Goal: Find specific page/section: Find specific page/section

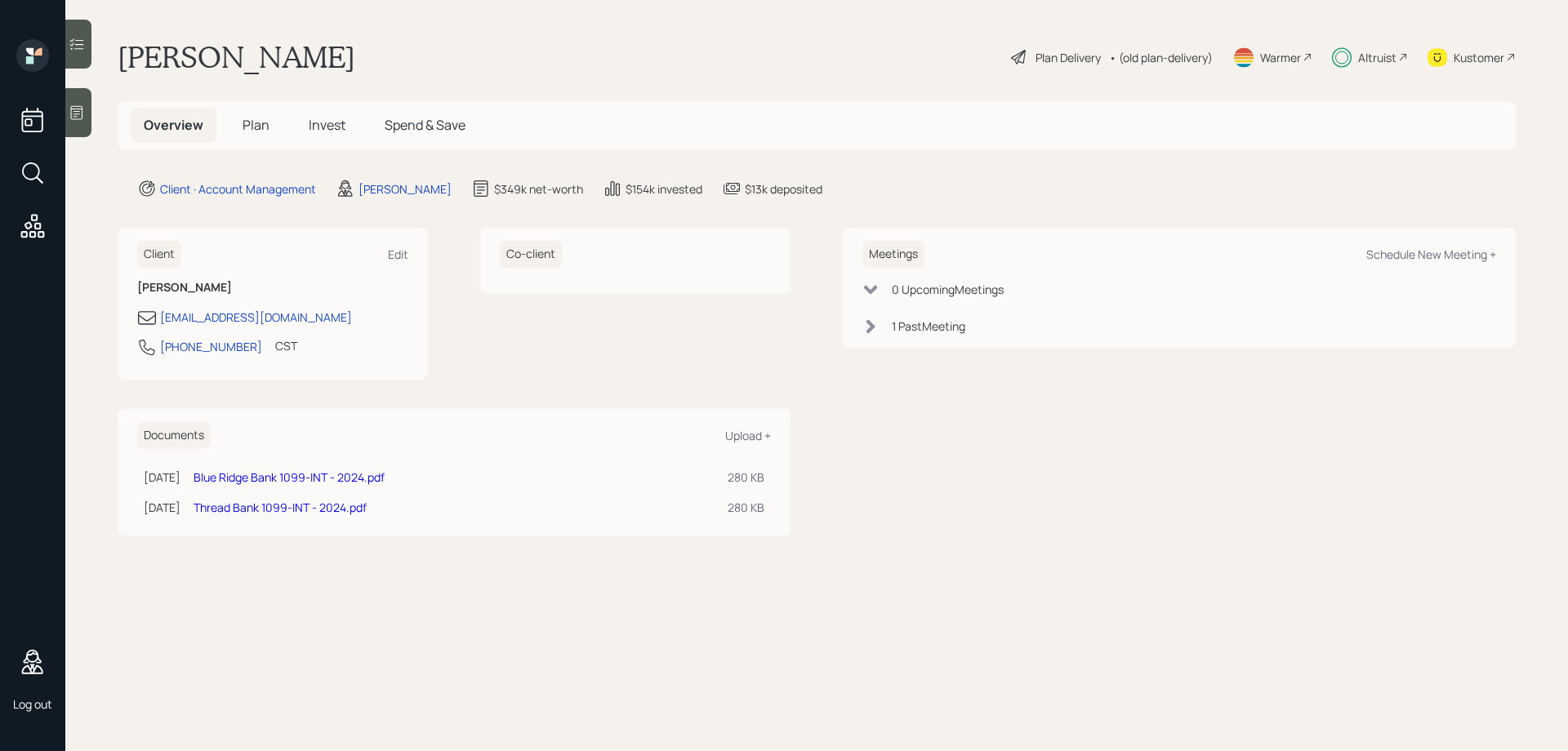
click at [816, 44] on div "Clara Moody Plan Delivery • (old plan-delivery) Warmer Altruist Kustomer" at bounding box center [817, 56] width 1399 height 36
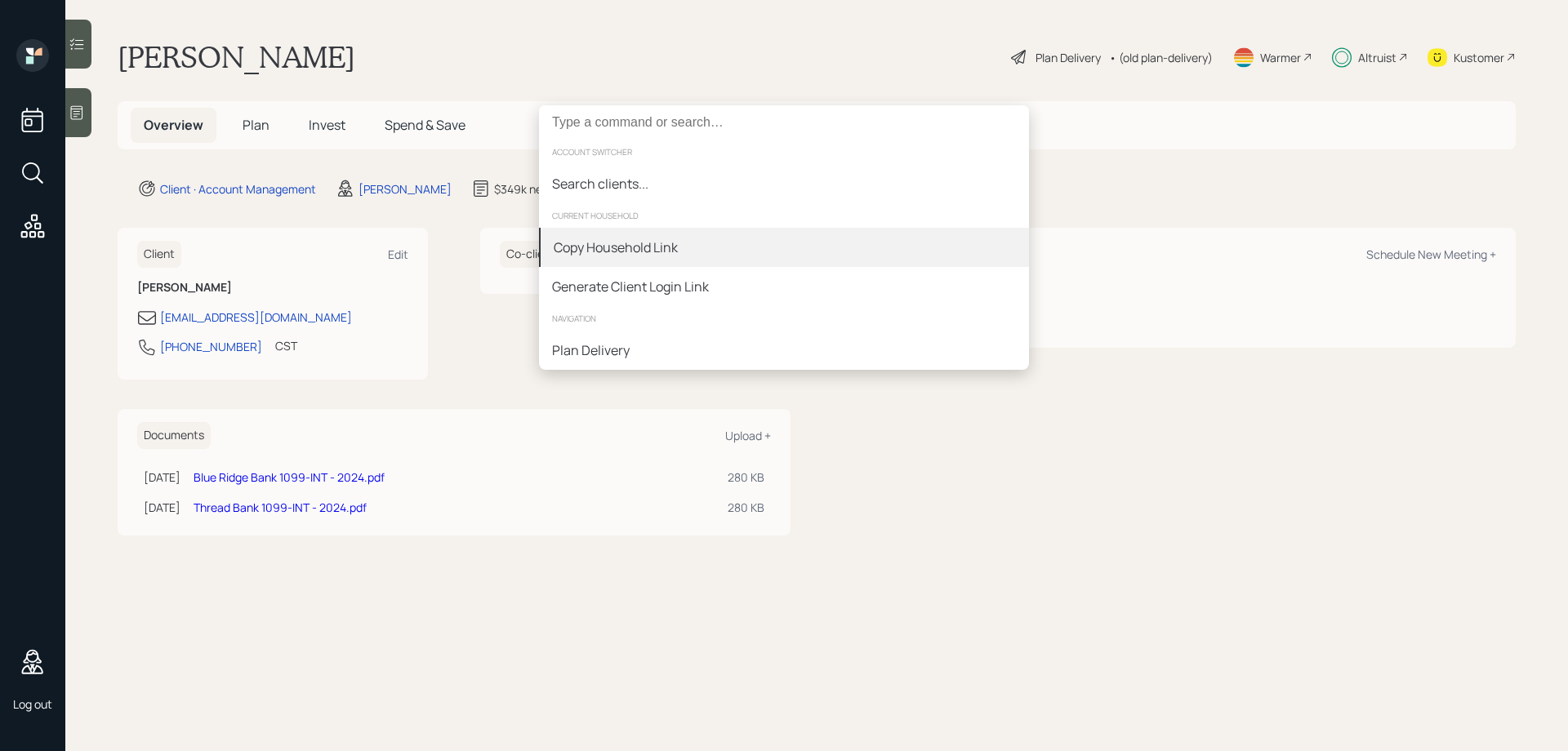
click at [647, 251] on div "Copy Household Link" at bounding box center [616, 248] width 124 height 19
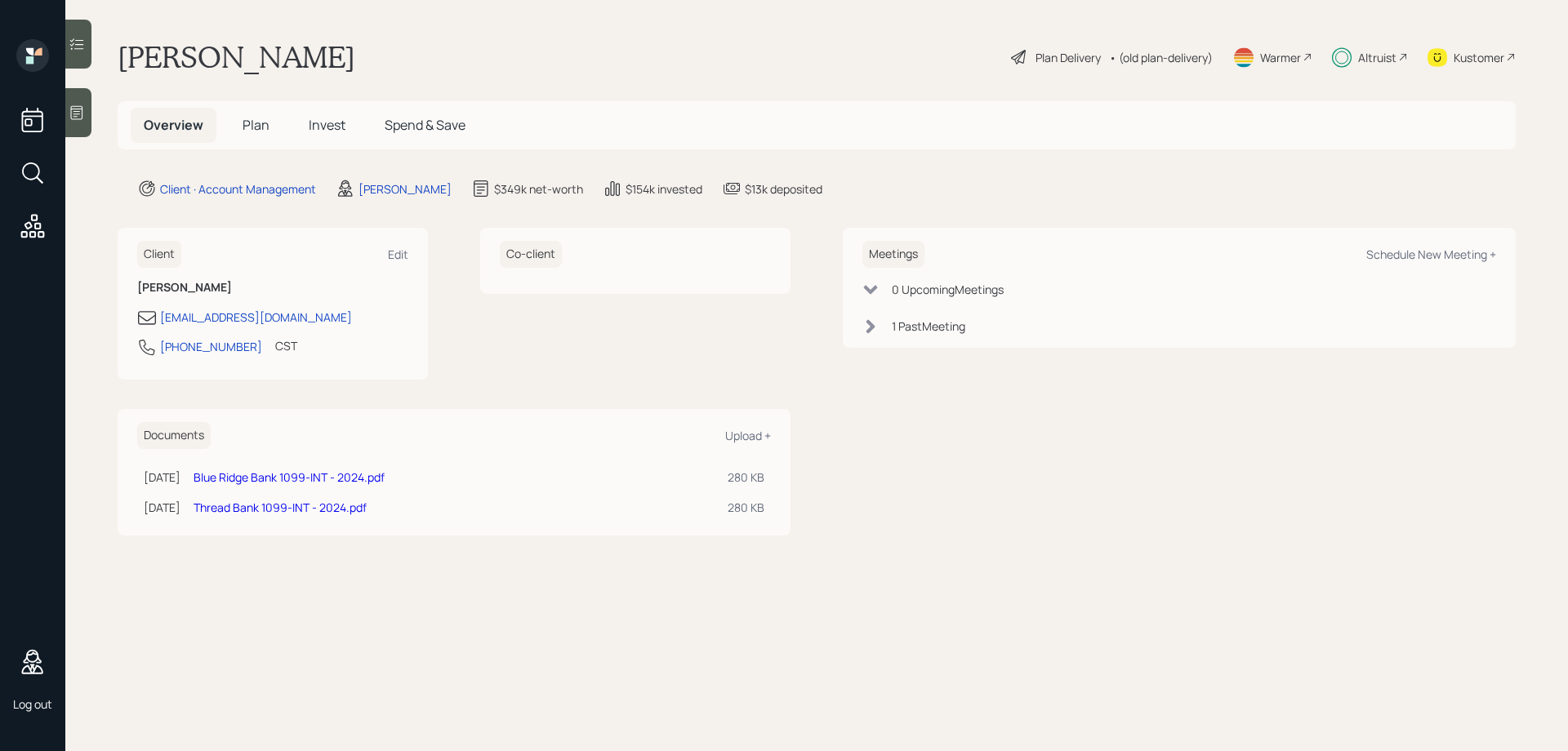
click at [309, 124] on span "Invest" at bounding box center [328, 124] width 37 height 17
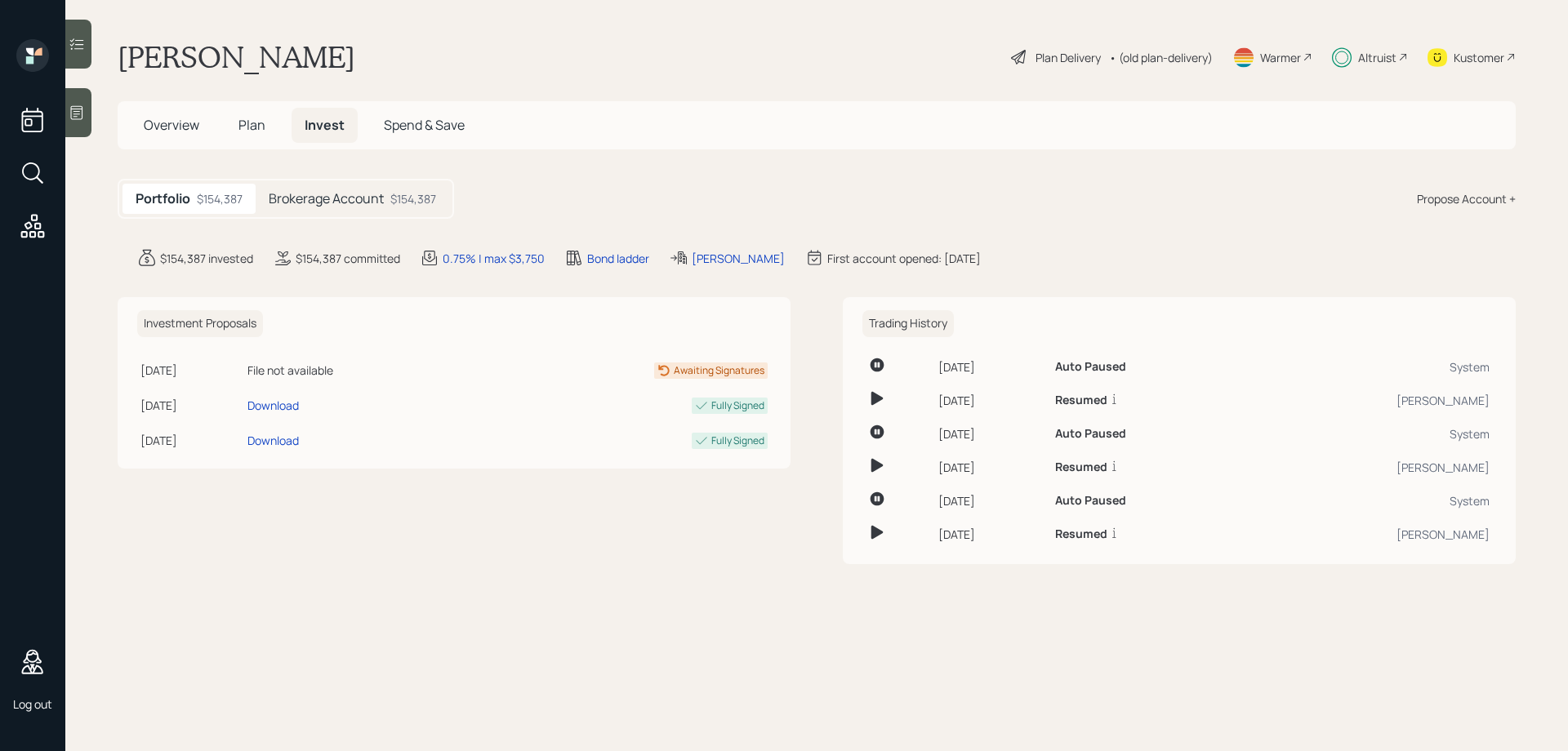
click at [262, 125] on span "Plan" at bounding box center [252, 124] width 27 height 17
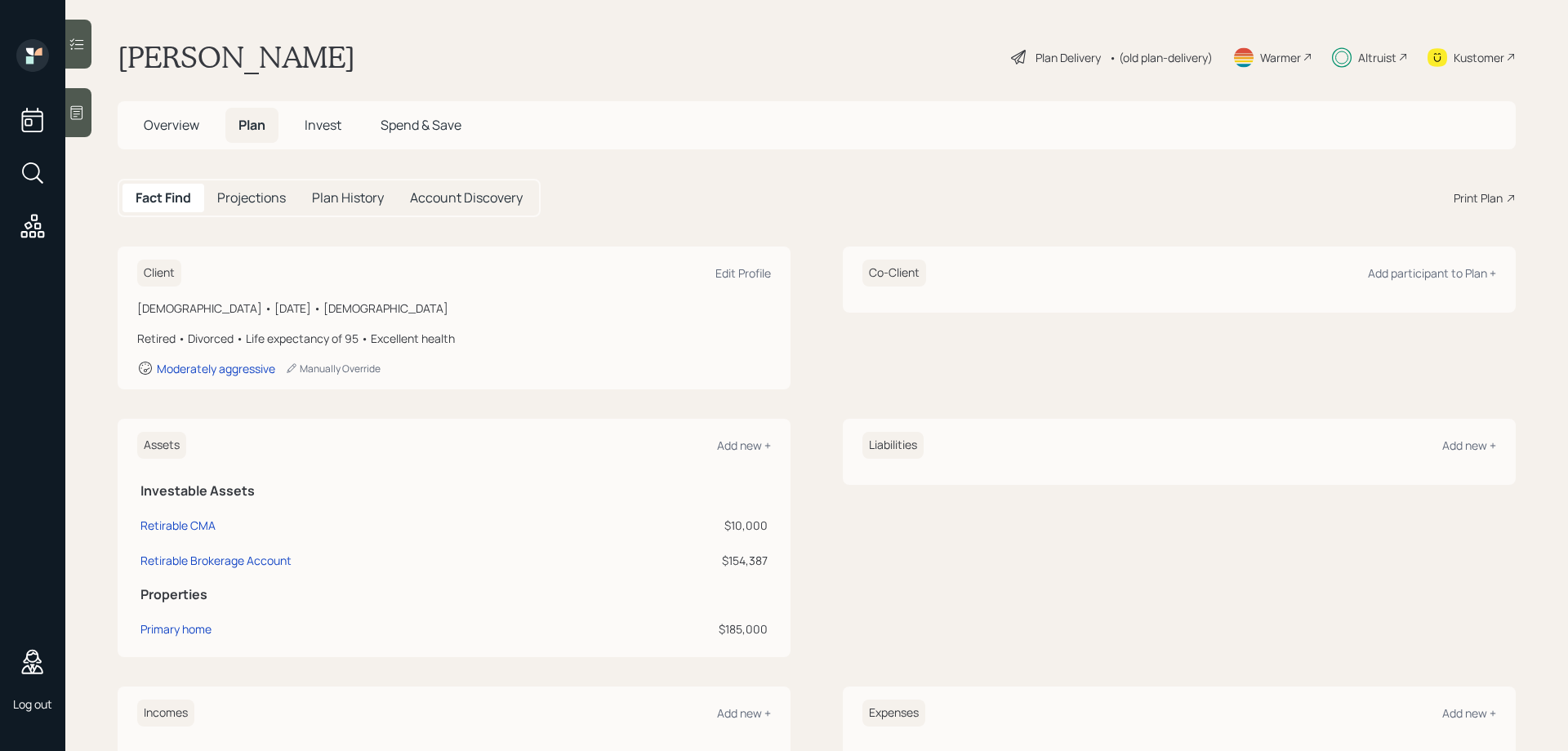
click at [1457, 198] on div "Print Plan" at bounding box center [1479, 198] width 49 height 17
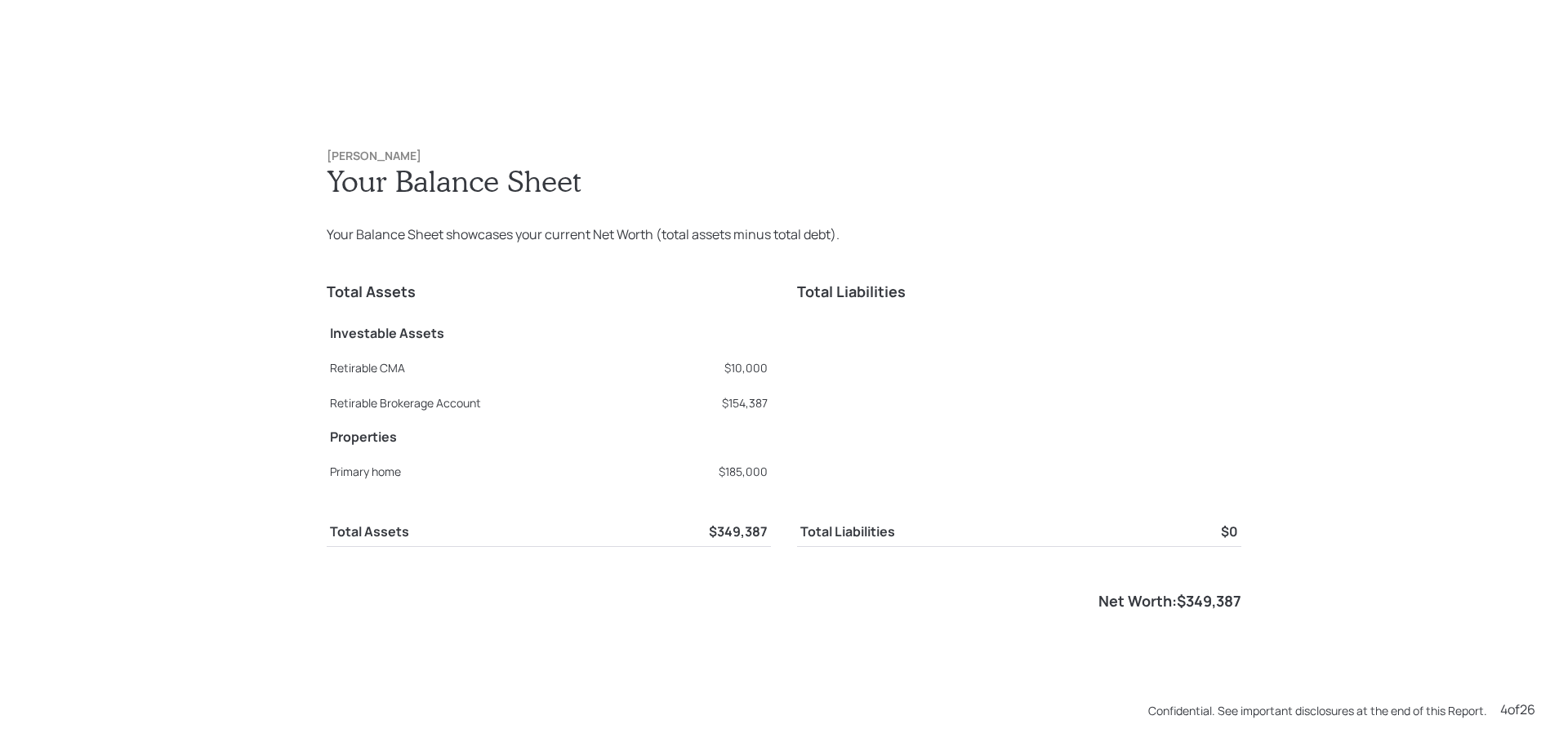
scroll to position [2253, 0]
